Goal: Transaction & Acquisition: Purchase product/service

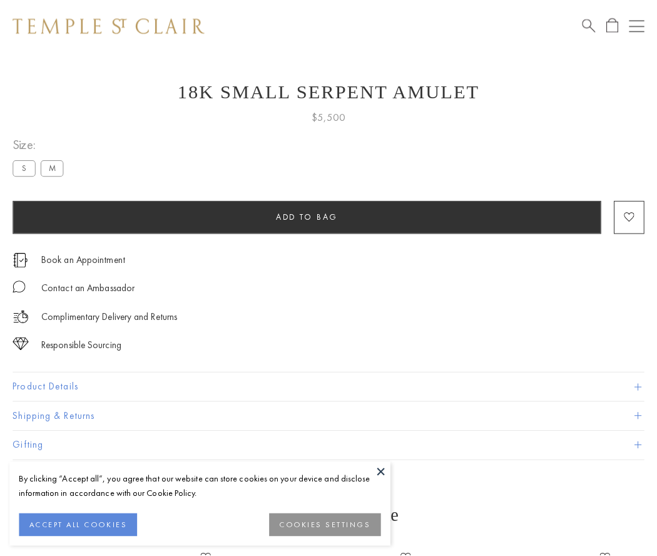
scroll to position [49, 0]
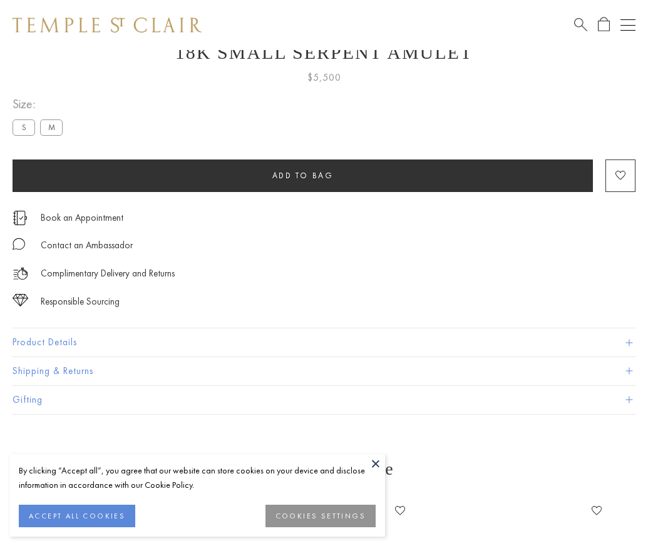
click at [302, 175] on span "Add to bag" at bounding box center [302, 175] width 61 height 11
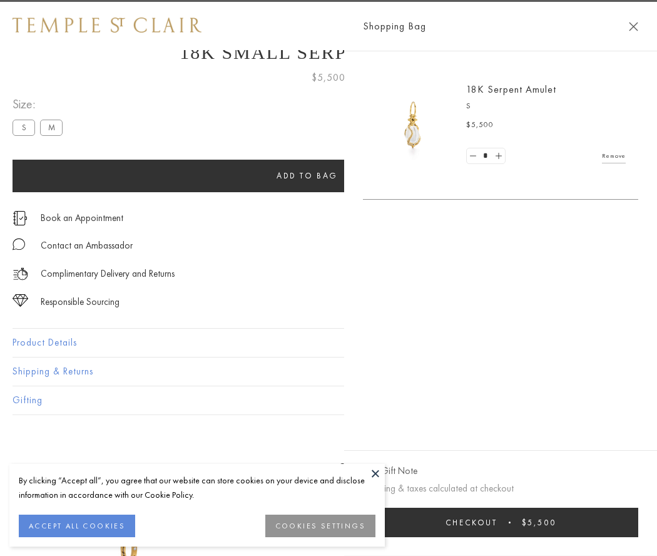
click at [626, 522] on button "Checkout $5,500" at bounding box center [500, 522] width 275 height 29
